Goal: Navigation & Orientation: Find specific page/section

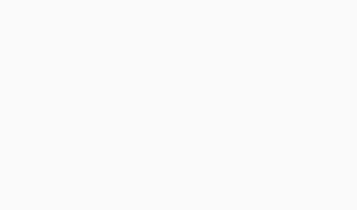
click at [196, 37] on button "Cancel" at bounding box center [197, 35] width 29 height 14
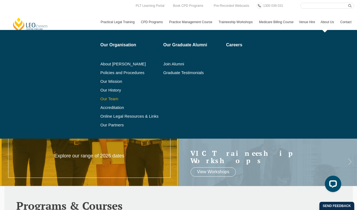
click at [101, 98] on link "Our Team" at bounding box center [130, 99] width 59 height 4
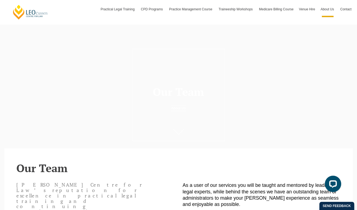
scroll to position [551, 0]
